Goal: Register for event/course

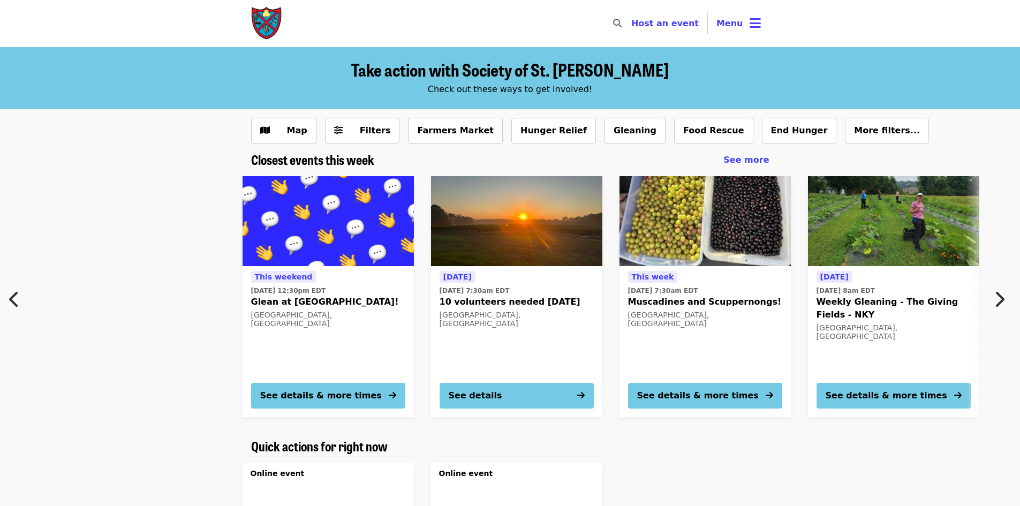
scroll to position [0, 11]
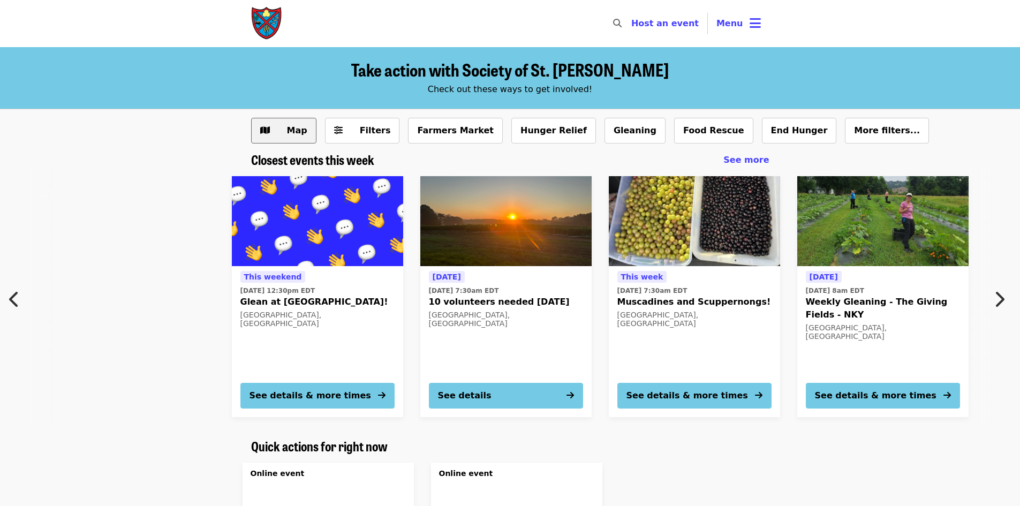
click at [269, 132] on icon "map icon" at bounding box center [265, 130] width 10 height 10
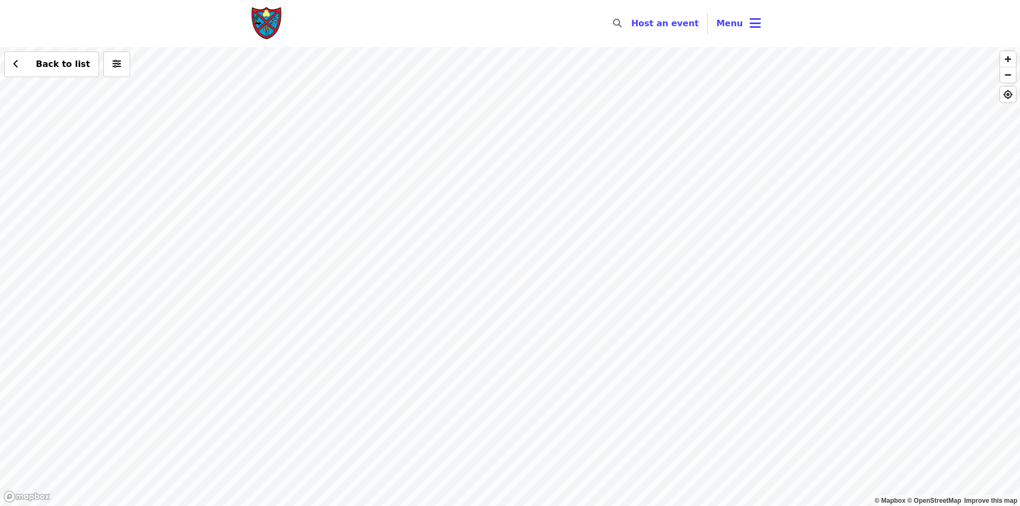
drag, startPoint x: 528, startPoint y: 231, endPoint x: 605, endPoint y: 294, distance: 100.1
click at [605, 294] on div "Back to list" at bounding box center [510, 276] width 1020 height 459
click at [684, 143] on div "Back to list" at bounding box center [510, 276] width 1020 height 459
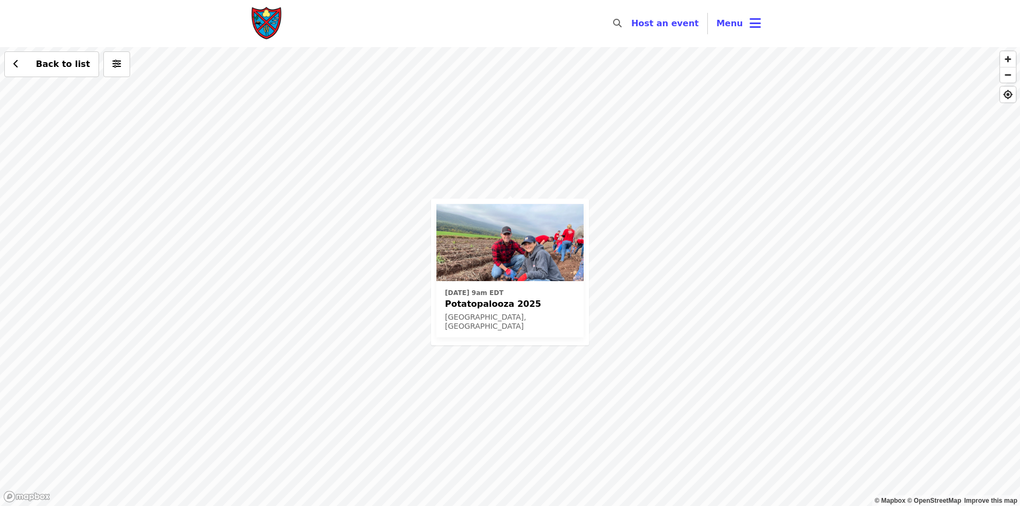
click at [452, 162] on div "[DATE] 9am EDT Potatopalooza 2025 [GEOGRAPHIC_DATA], [GEOGRAPHIC_DATA] Back to …" at bounding box center [510, 276] width 1020 height 459
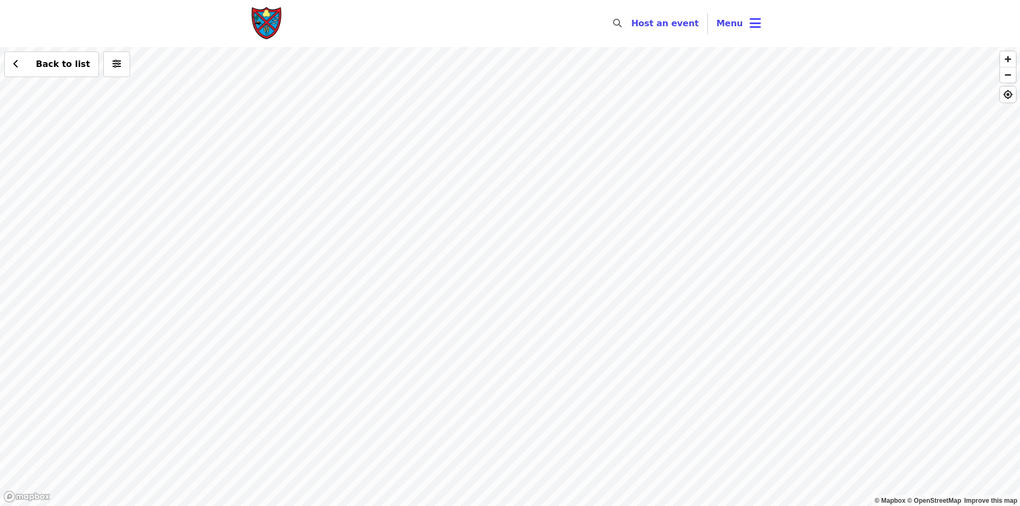
click at [286, 263] on div "Back to list" at bounding box center [510, 276] width 1020 height 459
drag, startPoint x: 356, startPoint y: 224, endPoint x: 252, endPoint y: 448, distance: 247.2
click at [252, 448] on div "Back to list" at bounding box center [510, 276] width 1020 height 459
drag, startPoint x: 625, startPoint y: 172, endPoint x: 547, endPoint y: 449, distance: 288.3
click at [547, 449] on div "Back to list" at bounding box center [510, 276] width 1020 height 459
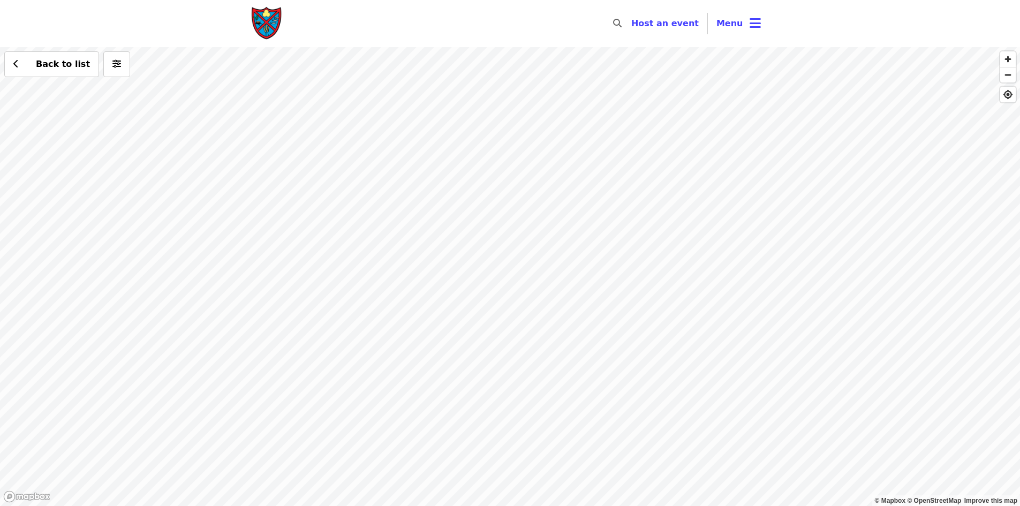
drag, startPoint x: 511, startPoint y: 358, endPoint x: 524, endPoint y: 287, distance: 71.4
click at [524, 287] on div "Back to list" at bounding box center [510, 276] width 1020 height 459
drag, startPoint x: 533, startPoint y: 224, endPoint x: 501, endPoint y: 402, distance: 180.7
click at [501, 414] on div "Back to list" at bounding box center [510, 276] width 1020 height 459
drag, startPoint x: 398, startPoint y: 447, endPoint x: 393, endPoint y: 422, distance: 25.7
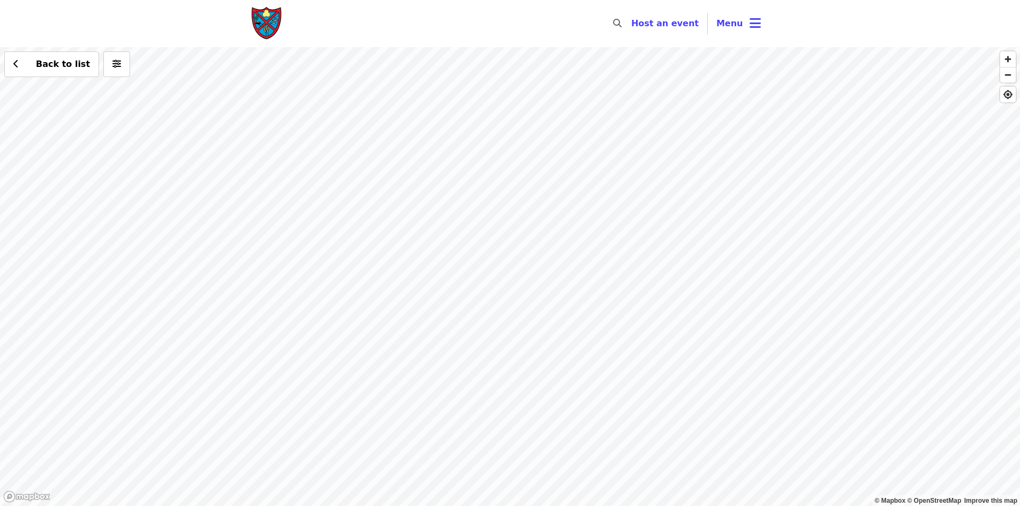
click at [393, 422] on div "Back to list" at bounding box center [510, 276] width 1020 height 459
drag, startPoint x: 496, startPoint y: 430, endPoint x: 407, endPoint y: 364, distance: 110.5
click at [407, 364] on div "Back to list" at bounding box center [510, 276] width 1020 height 459
drag, startPoint x: 791, startPoint y: 359, endPoint x: 797, endPoint y: 125, distance: 234.6
click at [797, 125] on div "Back to list" at bounding box center [510, 276] width 1020 height 459
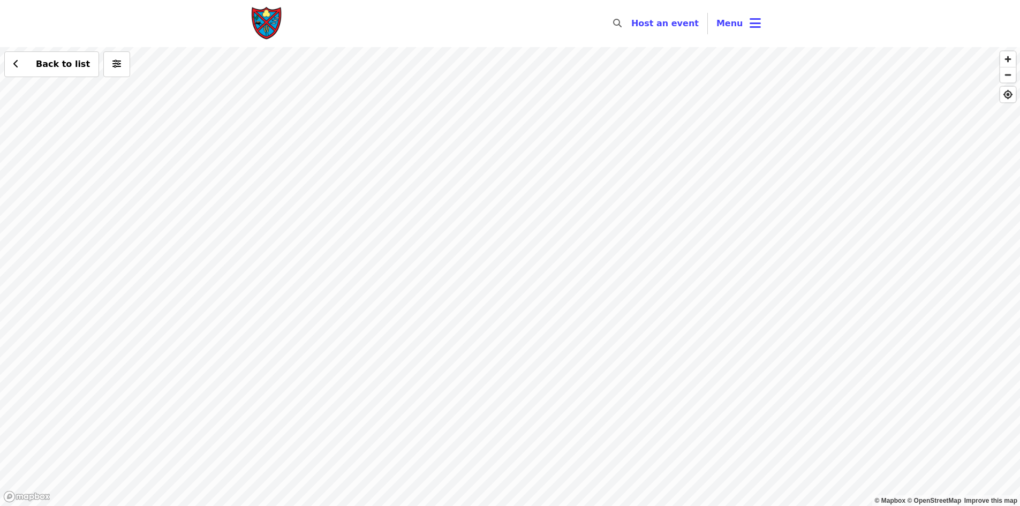
drag, startPoint x: 474, startPoint y: 133, endPoint x: 504, endPoint y: 495, distance: 363.1
click at [504, 496] on div "Back to list" at bounding box center [510, 276] width 1020 height 459
drag, startPoint x: 415, startPoint y: 309, endPoint x: 578, endPoint y: 396, distance: 184.4
click at [578, 396] on div "Back to list" at bounding box center [510, 276] width 1020 height 459
click at [539, 357] on div "Back to list" at bounding box center [510, 276] width 1020 height 459
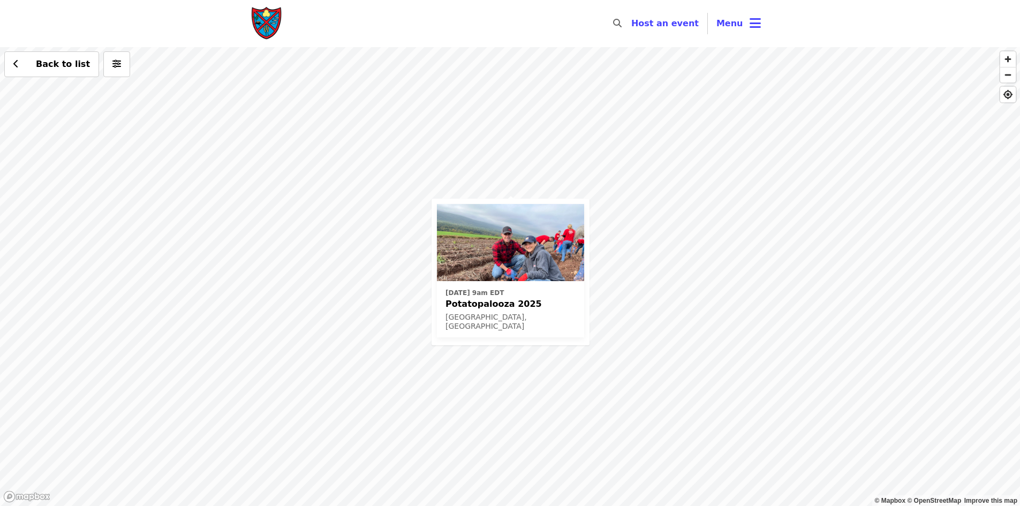
click at [391, 223] on div "[DATE] 9am EDT Potatopalooza 2025 [GEOGRAPHIC_DATA], [GEOGRAPHIC_DATA] Back to …" at bounding box center [510, 276] width 1020 height 459
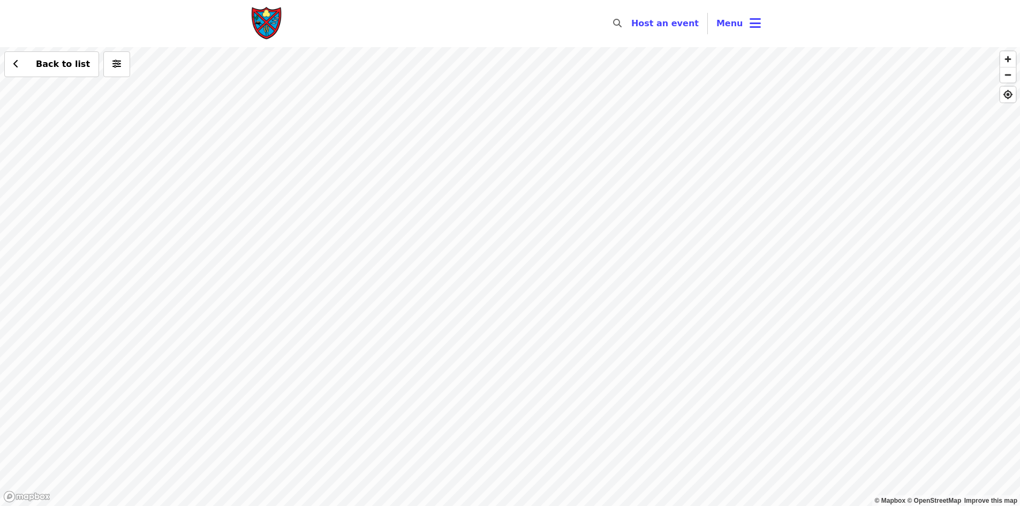
drag, startPoint x: 584, startPoint y: 227, endPoint x: 563, endPoint y: 480, distance: 253.6
click at [563, 480] on div "Back to list" at bounding box center [510, 276] width 1020 height 459
drag, startPoint x: 506, startPoint y: 359, endPoint x: 428, endPoint y: 531, distance: 189.3
click at [428, 505] on html "Skip to content ​ Host an event Host Menu © Mapbox © OpenStreetMap Improve this…" at bounding box center [510, 253] width 1020 height 506
drag, startPoint x: 452, startPoint y: 241, endPoint x: 594, endPoint y: 267, distance: 143.7
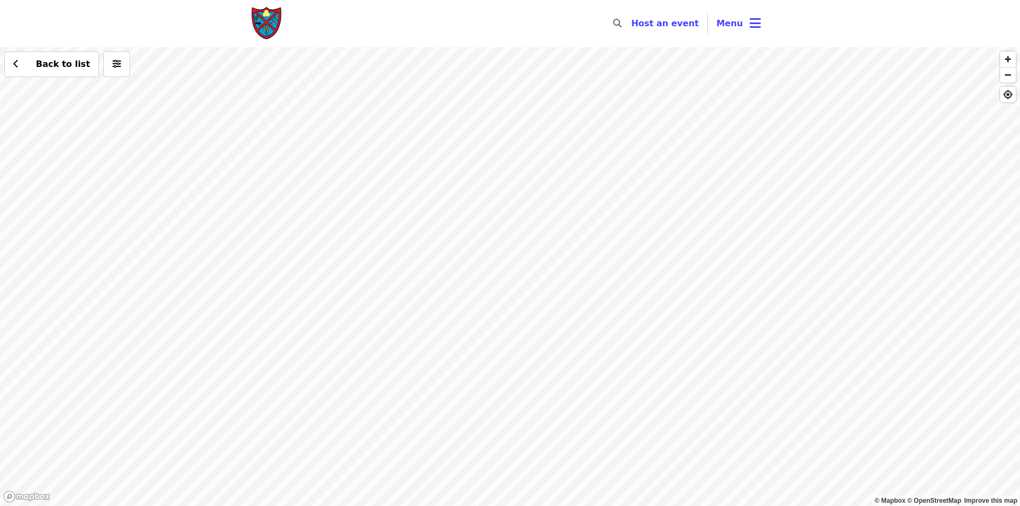
click at [594, 267] on div "Back to list" at bounding box center [510, 276] width 1020 height 459
click at [110, 178] on div "Back to list" at bounding box center [510, 276] width 1020 height 459
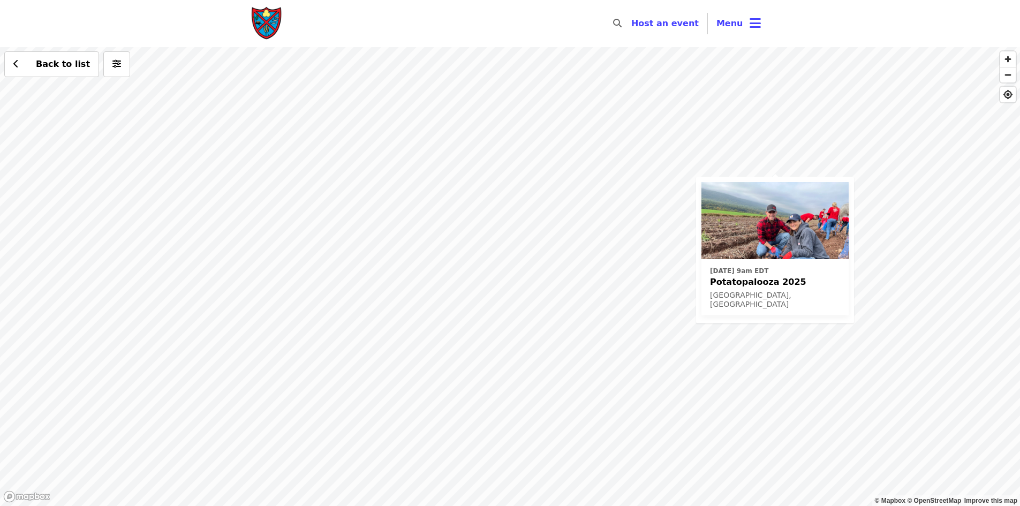
drag, startPoint x: 730, startPoint y: 207, endPoint x: 513, endPoint y: 272, distance: 226.4
click at [513, 272] on div "[DATE] 9am EDT Potatopalooza 2025 [GEOGRAPHIC_DATA], [GEOGRAPHIC_DATA] Back to …" at bounding box center [510, 276] width 1020 height 459
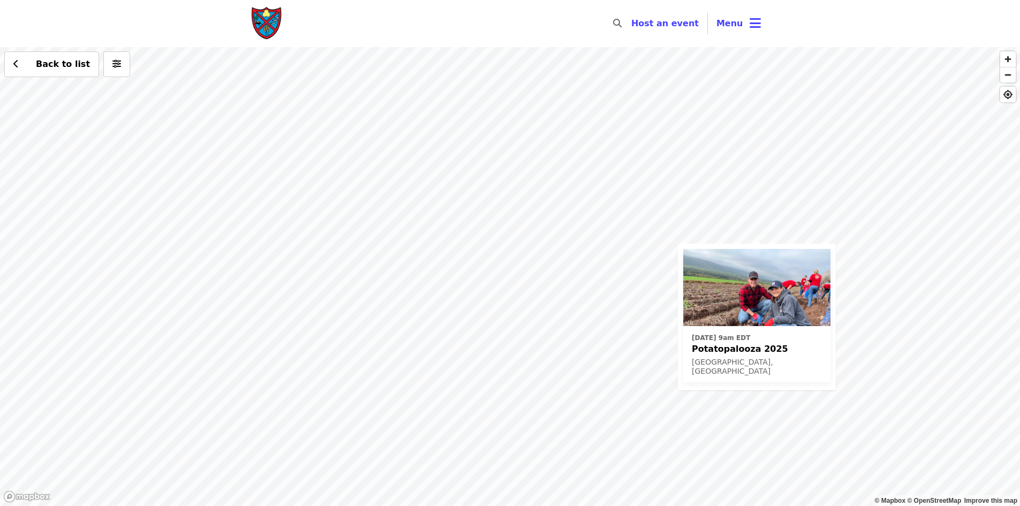
click at [746, 349] on span "Potatopalooza 2025" at bounding box center [757, 349] width 130 height 13
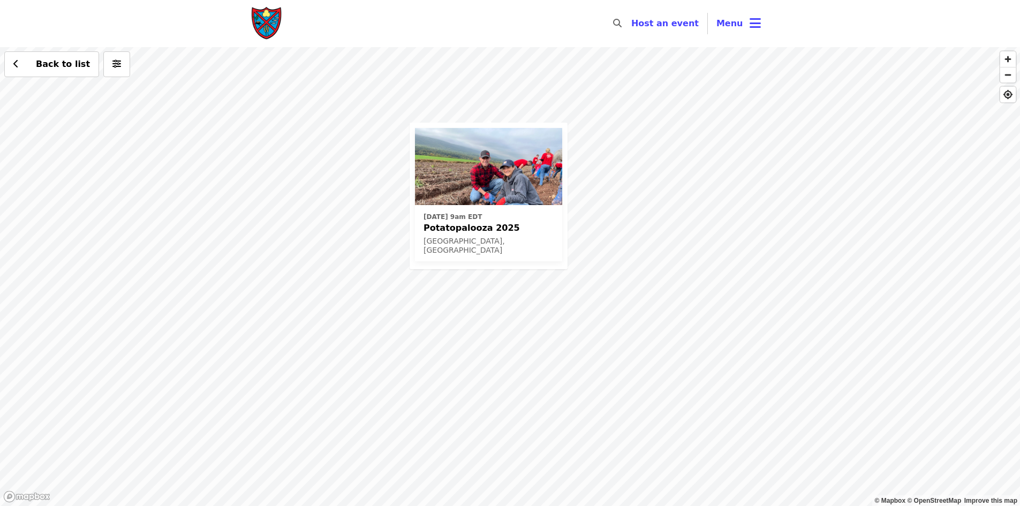
drag, startPoint x: 279, startPoint y: 429, endPoint x: 446, endPoint y: 155, distance: 321.3
click at [446, 155] on div "[DATE] 9am EDT Potatopalooza 2025 [GEOGRAPHIC_DATA], [GEOGRAPHIC_DATA] Back to …" at bounding box center [510, 276] width 1020 height 459
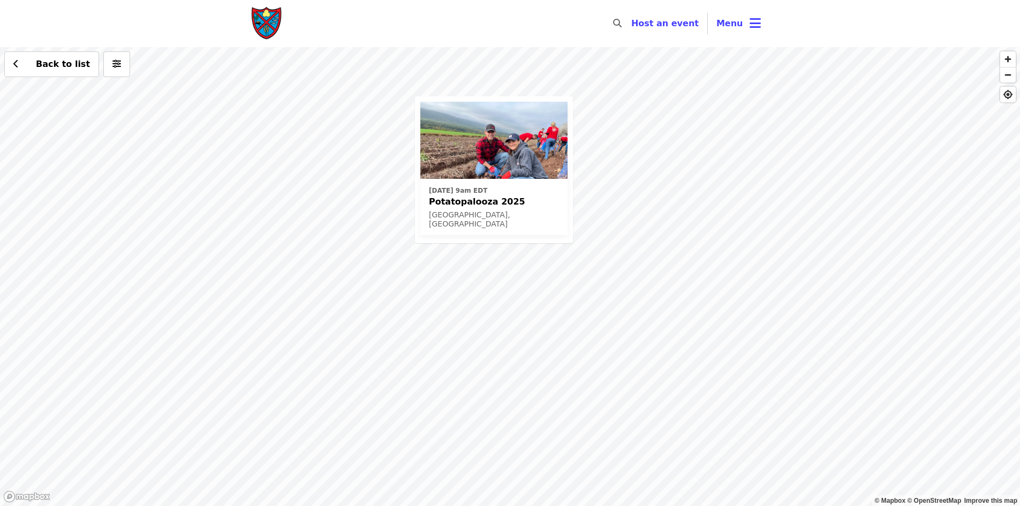
drag, startPoint x: 136, startPoint y: 443, endPoint x: 311, endPoint y: 176, distance: 318.7
click at [311, 176] on div "[DATE] 9am EDT Potatopalooza 2025 [GEOGRAPHIC_DATA], [GEOGRAPHIC_DATA] Back to …" at bounding box center [510, 276] width 1020 height 459
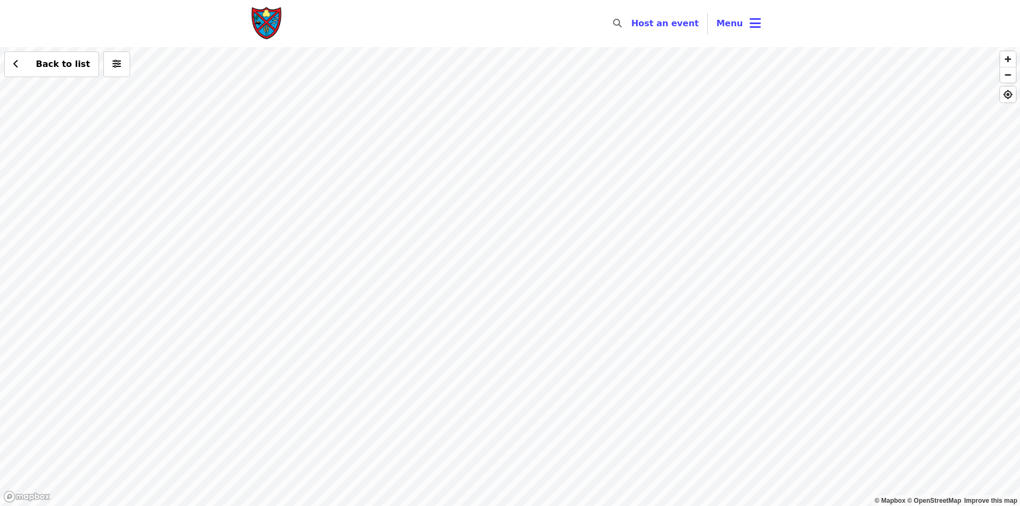
drag, startPoint x: 484, startPoint y: 217, endPoint x: 136, endPoint y: 443, distance: 414.9
click at [136, 443] on div "[DATE] 9am EDT Potatopalooza 2025 [GEOGRAPHIC_DATA], [GEOGRAPHIC_DATA] Back to …" at bounding box center [510, 276] width 1020 height 459
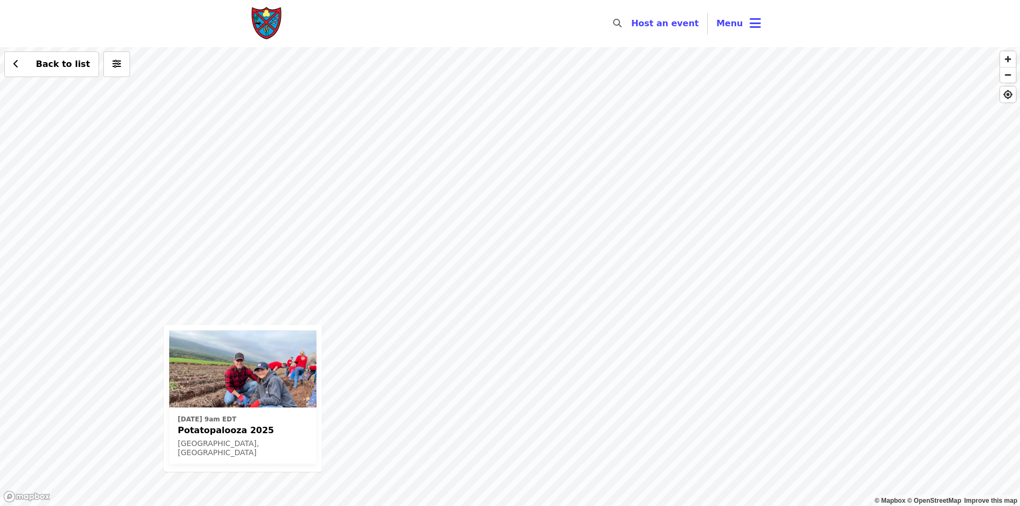
click at [339, 282] on div "[DATE] 9am EDT Potatopalooza 2025 [GEOGRAPHIC_DATA], [GEOGRAPHIC_DATA] Back to …" at bounding box center [510, 276] width 1020 height 459
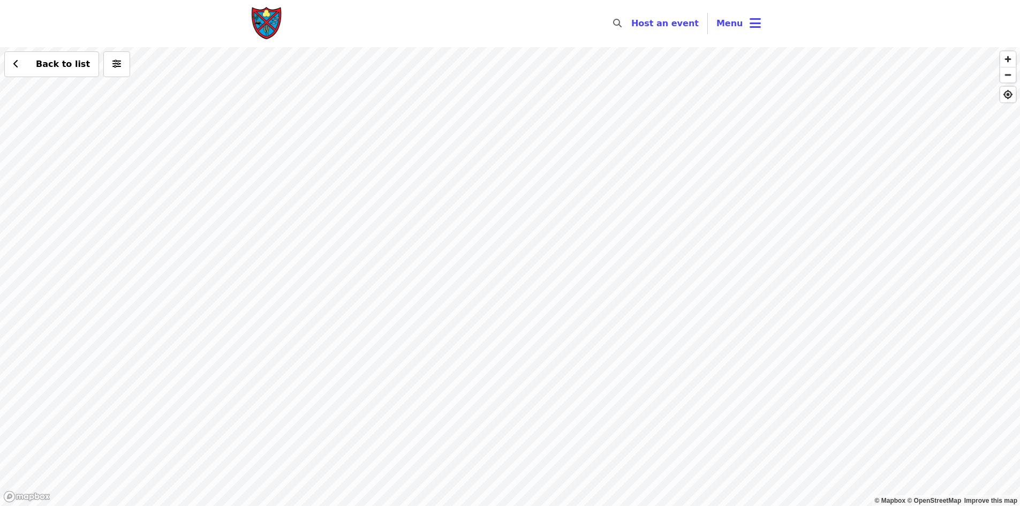
drag, startPoint x: 423, startPoint y: 429, endPoint x: 752, endPoint y: 331, distance: 343.5
click at [752, 331] on div "Back to list" at bounding box center [510, 276] width 1020 height 459
drag, startPoint x: 601, startPoint y: 347, endPoint x: 588, endPoint y: 291, distance: 57.7
click at [588, 291] on div "Back to list" at bounding box center [510, 276] width 1020 height 459
drag, startPoint x: 732, startPoint y: 368, endPoint x: 667, endPoint y: 390, distance: 68.7
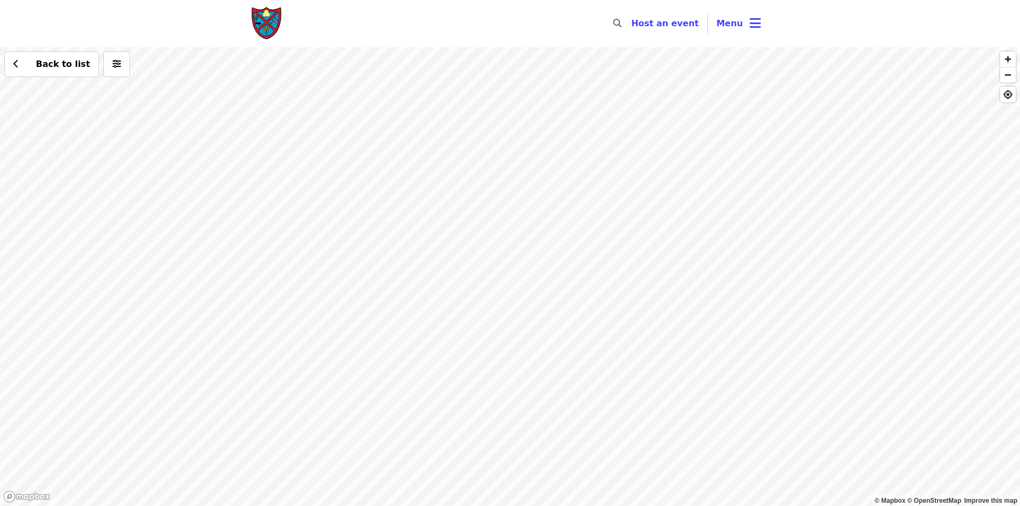
click at [667, 390] on div "Back to list" at bounding box center [510, 276] width 1020 height 459
drag, startPoint x: 619, startPoint y: 284, endPoint x: 599, endPoint y: 352, distance: 70.6
click at [599, 352] on div "Back to list" at bounding box center [510, 276] width 1020 height 459
drag, startPoint x: 564, startPoint y: 102, endPoint x: 574, endPoint y: 376, distance: 274.8
click at [574, 376] on div "Back to list" at bounding box center [510, 276] width 1020 height 459
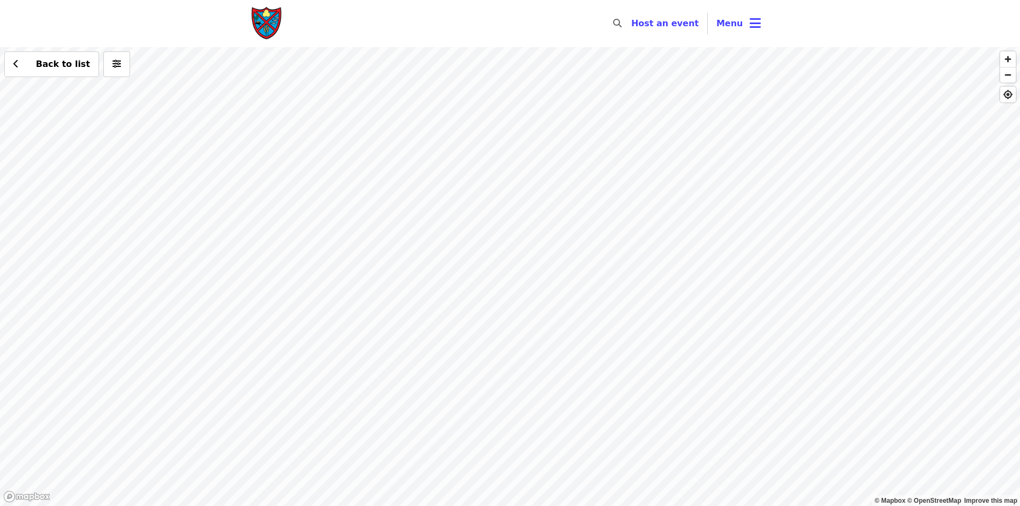
drag, startPoint x: 725, startPoint y: 329, endPoint x: 759, endPoint y: 531, distance: 204.7
click at [759, 505] on html "Skip to content ​ Host an event Host Menu © Mapbox © OpenStreetMap Improve this…" at bounding box center [510, 253] width 1020 height 506
drag, startPoint x: 614, startPoint y: 323, endPoint x: 675, endPoint y: 437, distance: 129.8
click at [675, 437] on div "Back to list" at bounding box center [510, 276] width 1020 height 459
drag, startPoint x: 494, startPoint y: 214, endPoint x: 673, endPoint y: 320, distance: 207.9
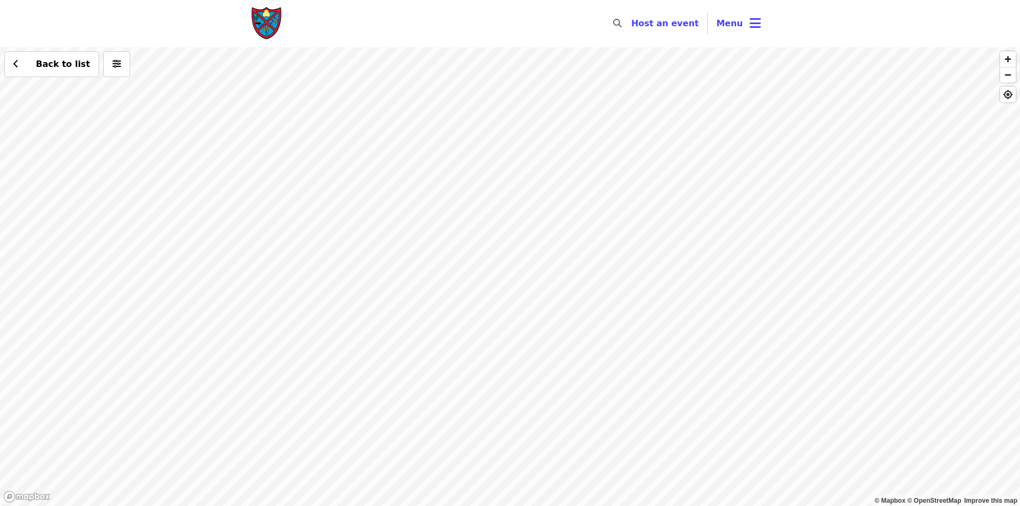
click at [673, 320] on div "Back to list" at bounding box center [510, 276] width 1020 height 459
drag, startPoint x: 354, startPoint y: 389, endPoint x: 432, endPoint y: 188, distance: 215.4
click at [432, 188] on div "Back to list" at bounding box center [510, 276] width 1020 height 459
drag, startPoint x: 650, startPoint y: 249, endPoint x: 340, endPoint y: 297, distance: 313.6
click at [340, 297] on div "Back to list" at bounding box center [510, 276] width 1020 height 459
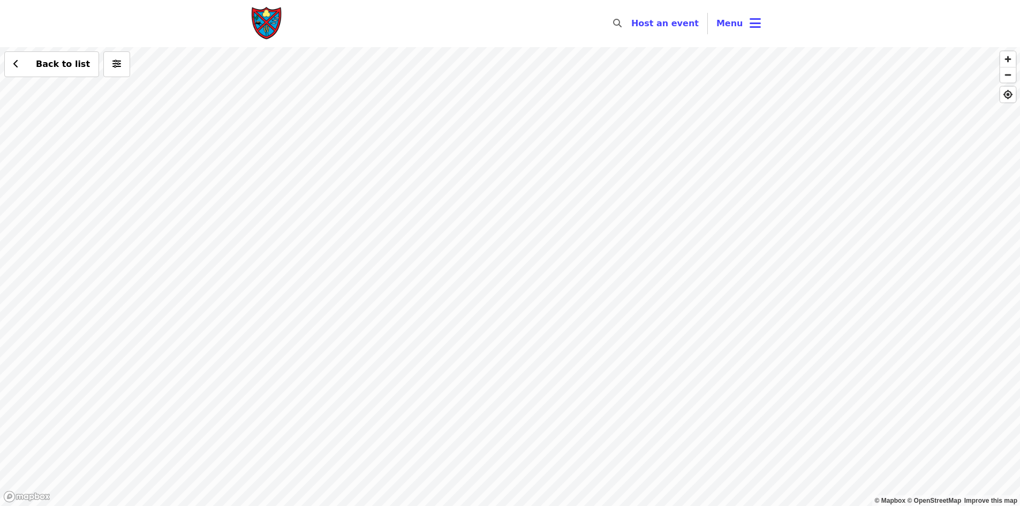
drag, startPoint x: 591, startPoint y: 253, endPoint x: 344, endPoint y: 288, distance: 249.8
click at [344, 288] on div "Back to list" at bounding box center [510, 276] width 1020 height 459
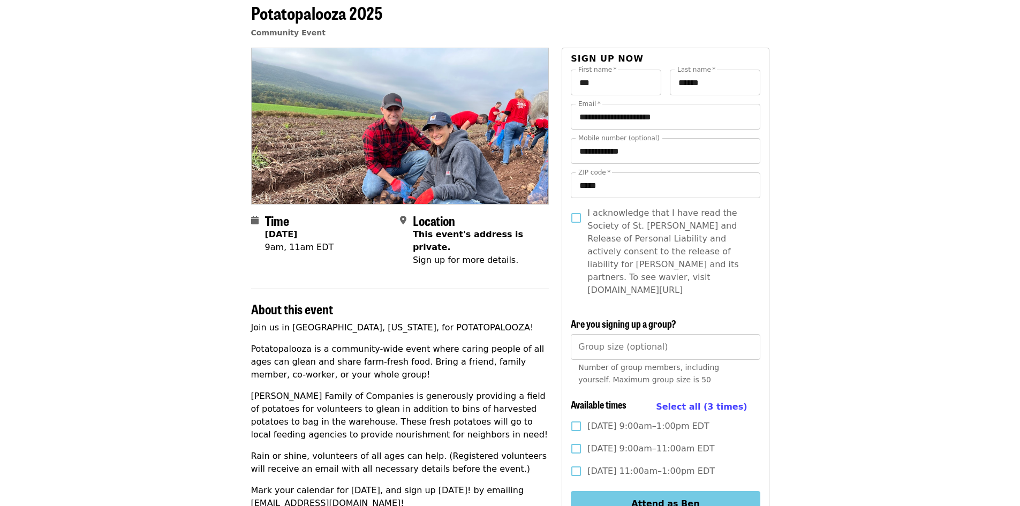
scroll to position [54, 0]
